Goal: Navigation & Orientation: Understand site structure

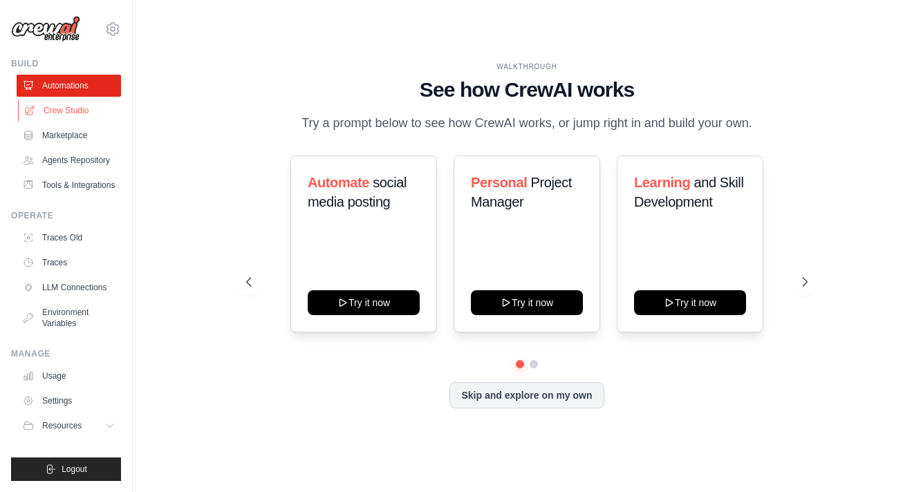
click at [82, 109] on link "Crew Studio" at bounding box center [70, 111] width 104 height 22
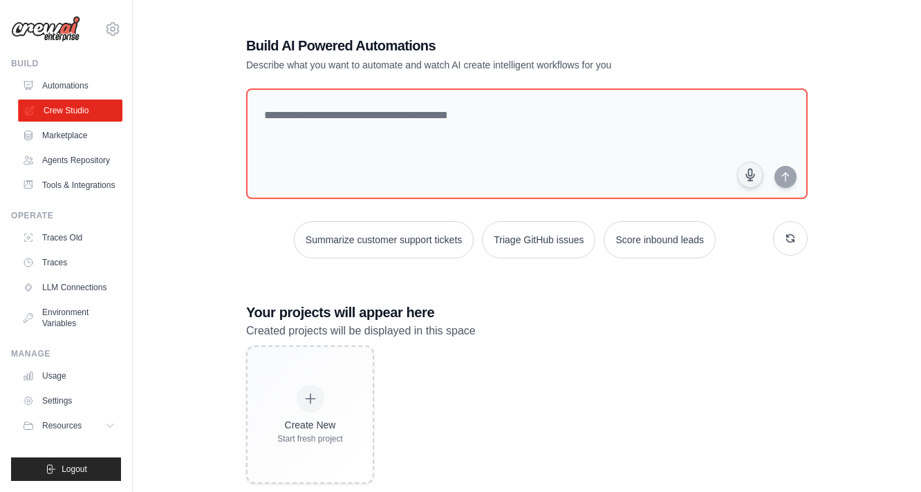
click at [60, 120] on link "Crew Studio" at bounding box center [70, 111] width 104 height 22
click at [61, 131] on link "Marketplace" at bounding box center [69, 135] width 104 height 22
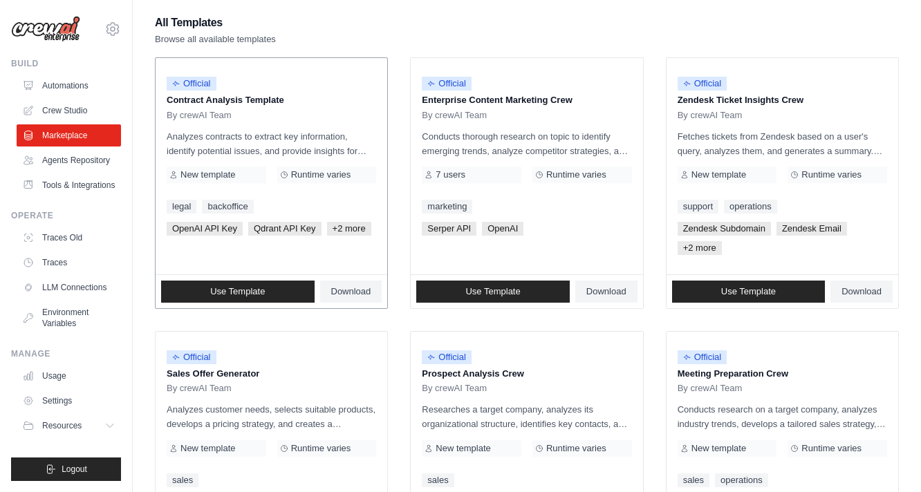
scroll to position [828, 0]
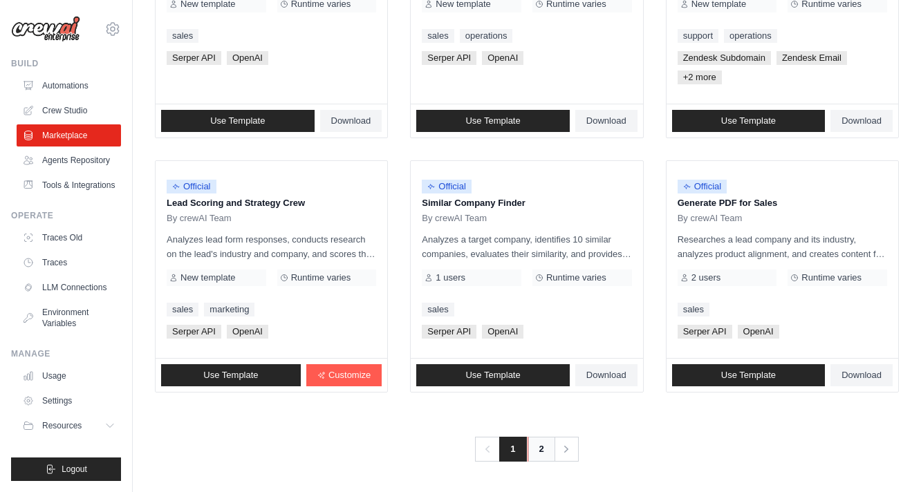
click at [546, 445] on link "2" at bounding box center [542, 449] width 28 height 25
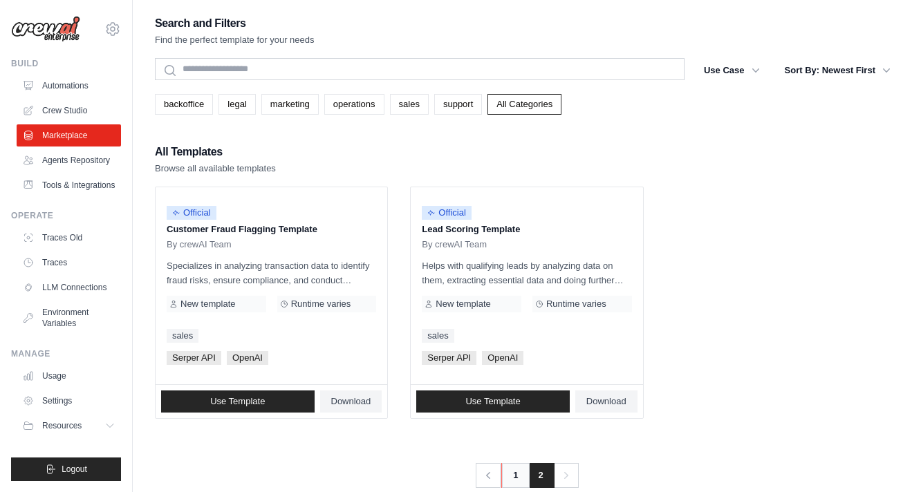
click at [518, 471] on link "1" at bounding box center [515, 475] width 28 height 25
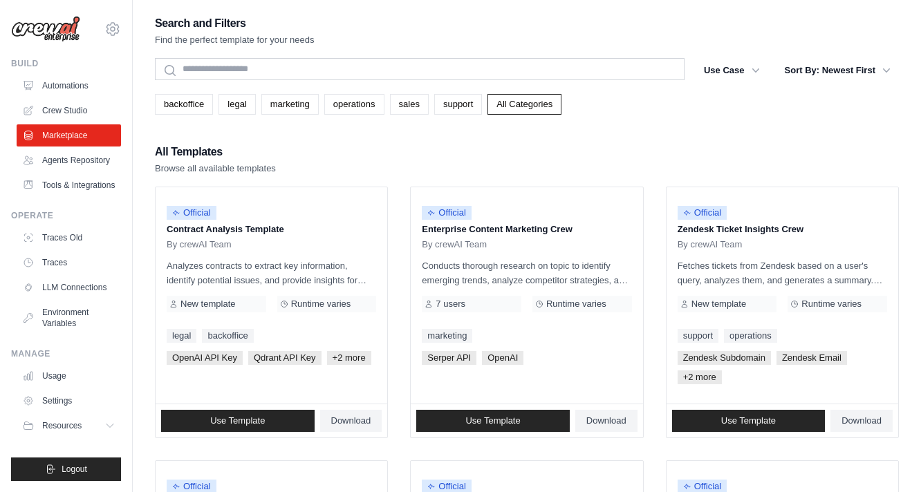
click at [201, 92] on div "backoffice legal marketing operations sales support All Categories" at bounding box center [527, 99] width 744 height 32
click at [203, 93] on div "backoffice legal marketing operations sales support All Categories" at bounding box center [527, 99] width 744 height 32
click at [197, 103] on link "backoffice" at bounding box center [184, 104] width 58 height 21
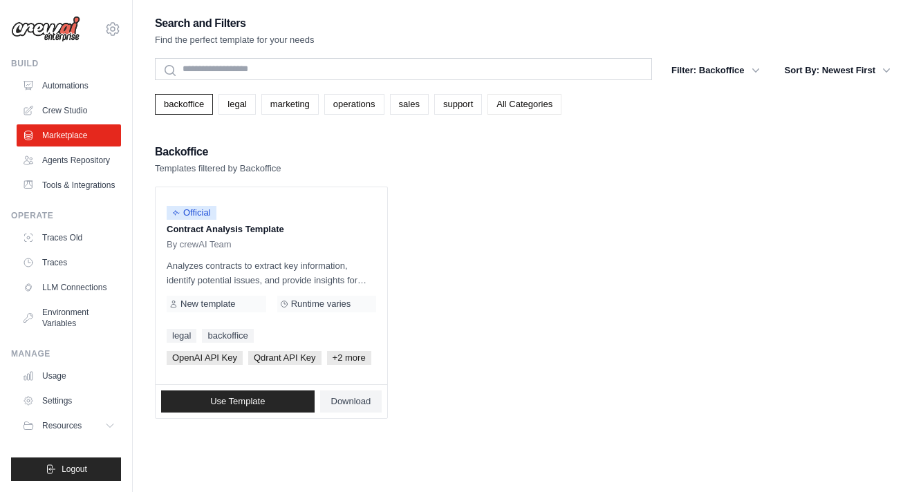
click at [499, 99] on link "All Categories" at bounding box center [524, 104] width 74 height 21
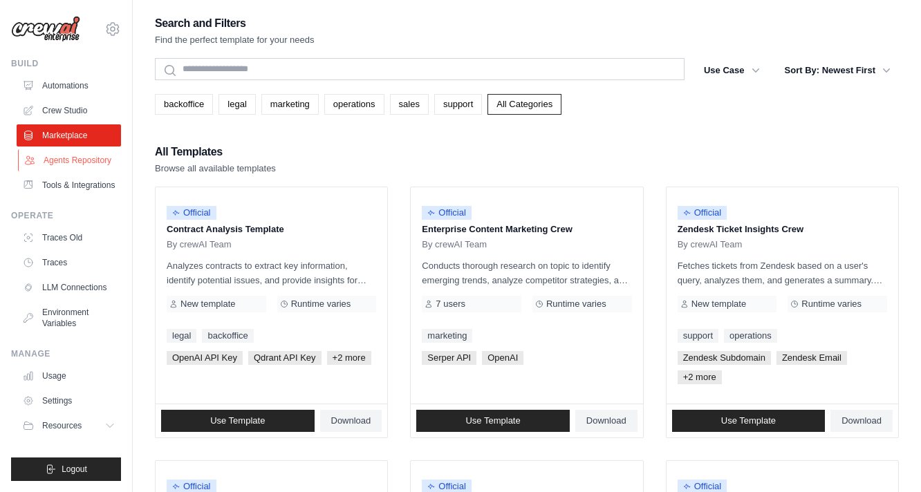
click at [67, 159] on link "Agents Repository" at bounding box center [70, 160] width 104 height 22
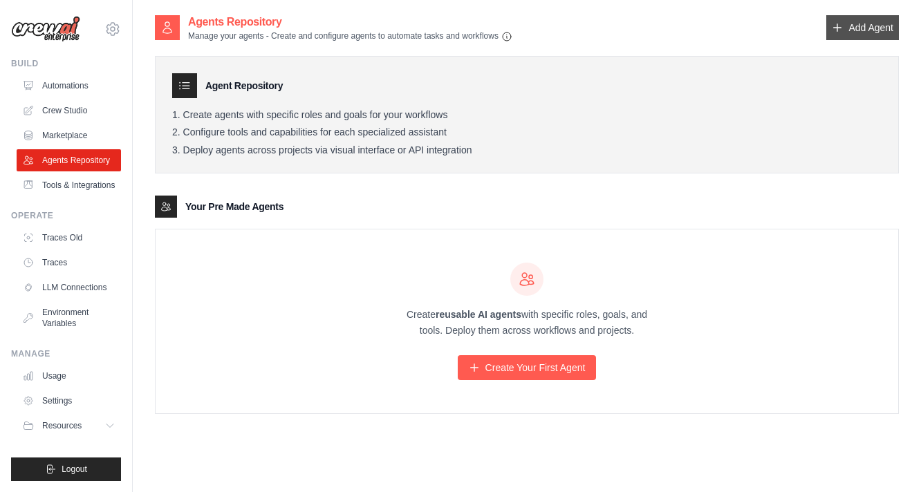
click at [878, 22] on link "Add Agent" at bounding box center [862, 27] width 73 height 25
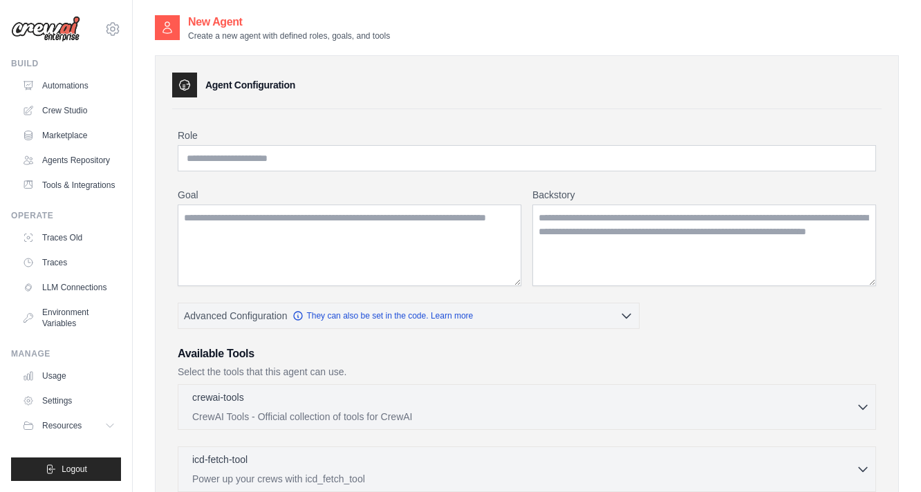
scroll to position [355, 0]
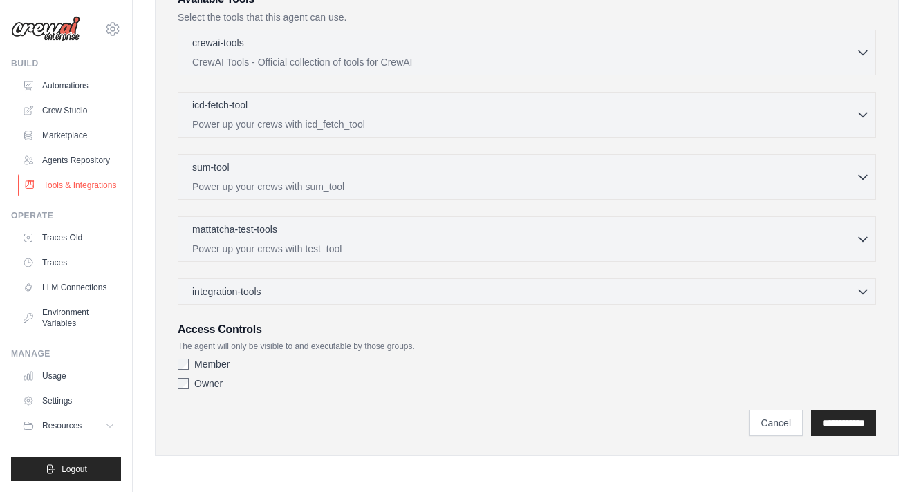
click at [95, 183] on link "Tools & Integrations" at bounding box center [70, 185] width 104 height 22
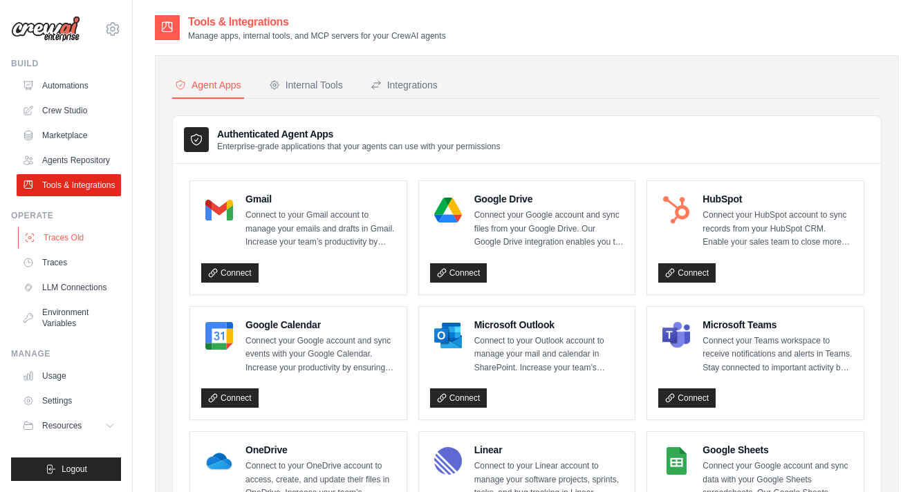
click at [83, 231] on link "Traces Old" at bounding box center [70, 238] width 104 height 22
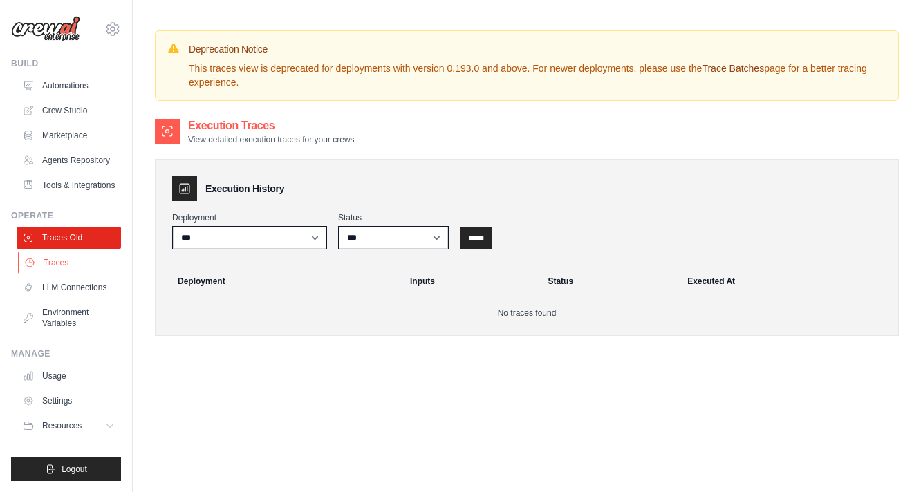
click at [89, 271] on link "Traces" at bounding box center [70, 263] width 104 height 22
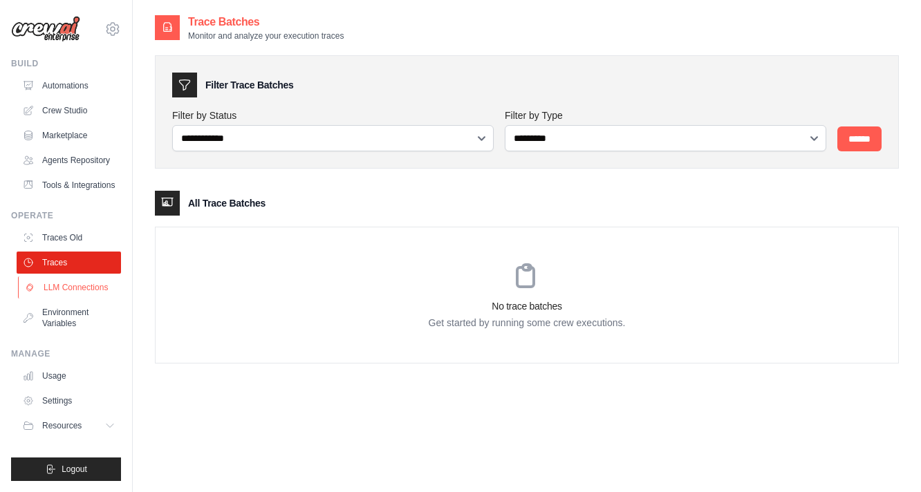
click at [89, 292] on link "LLM Connections" at bounding box center [70, 288] width 104 height 22
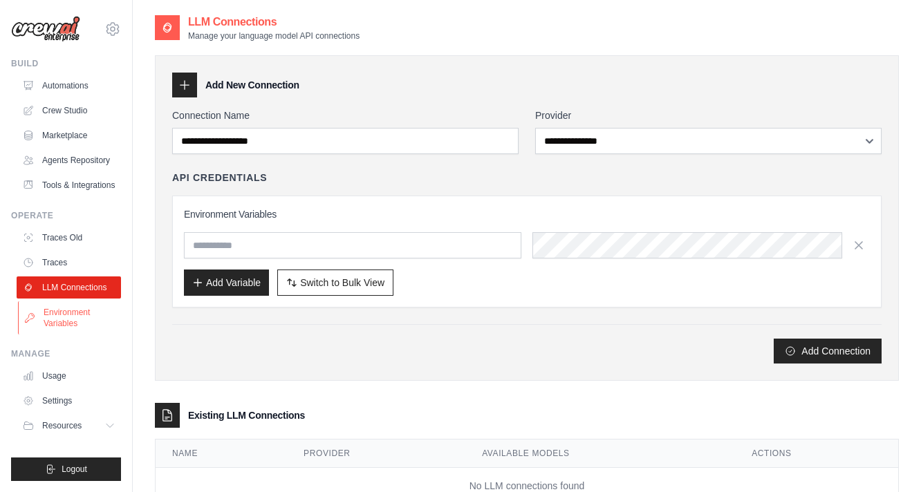
click at [87, 313] on link "Environment Variables" at bounding box center [70, 317] width 104 height 33
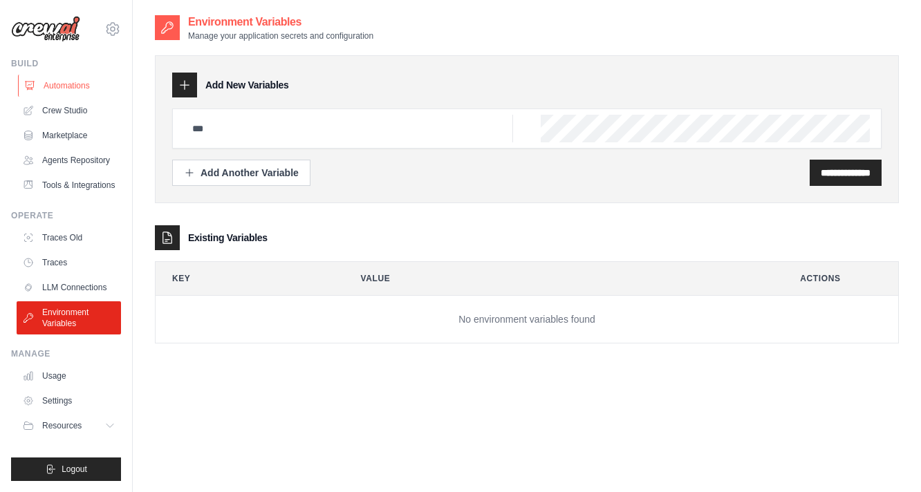
click at [95, 80] on link "Automations" at bounding box center [70, 86] width 104 height 22
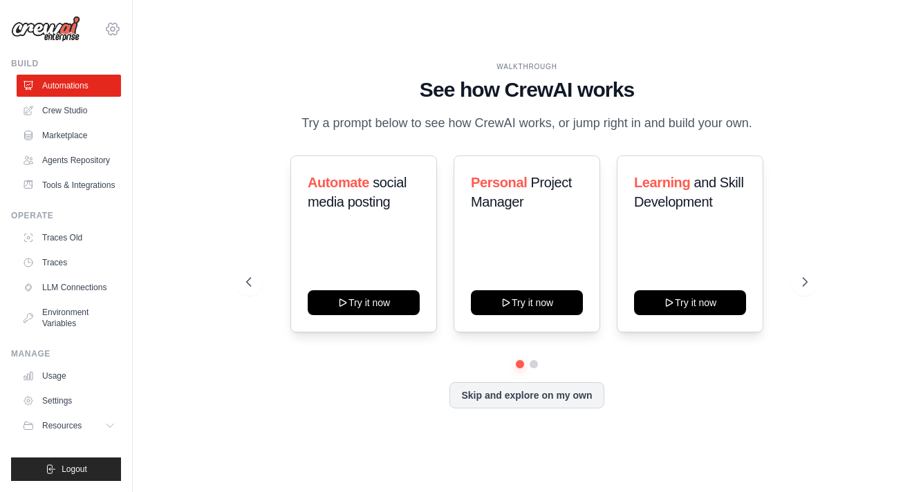
click at [114, 21] on icon at bounding box center [112, 29] width 17 height 17
click at [174, 194] on div "WALKTHROUGH See how CrewAI works Try a prompt below to see how CrewAI works, or…" at bounding box center [527, 246] width 744 height 465
click at [50, 26] on img at bounding box center [45, 29] width 69 height 26
